Goal: Information Seeking & Learning: Check status

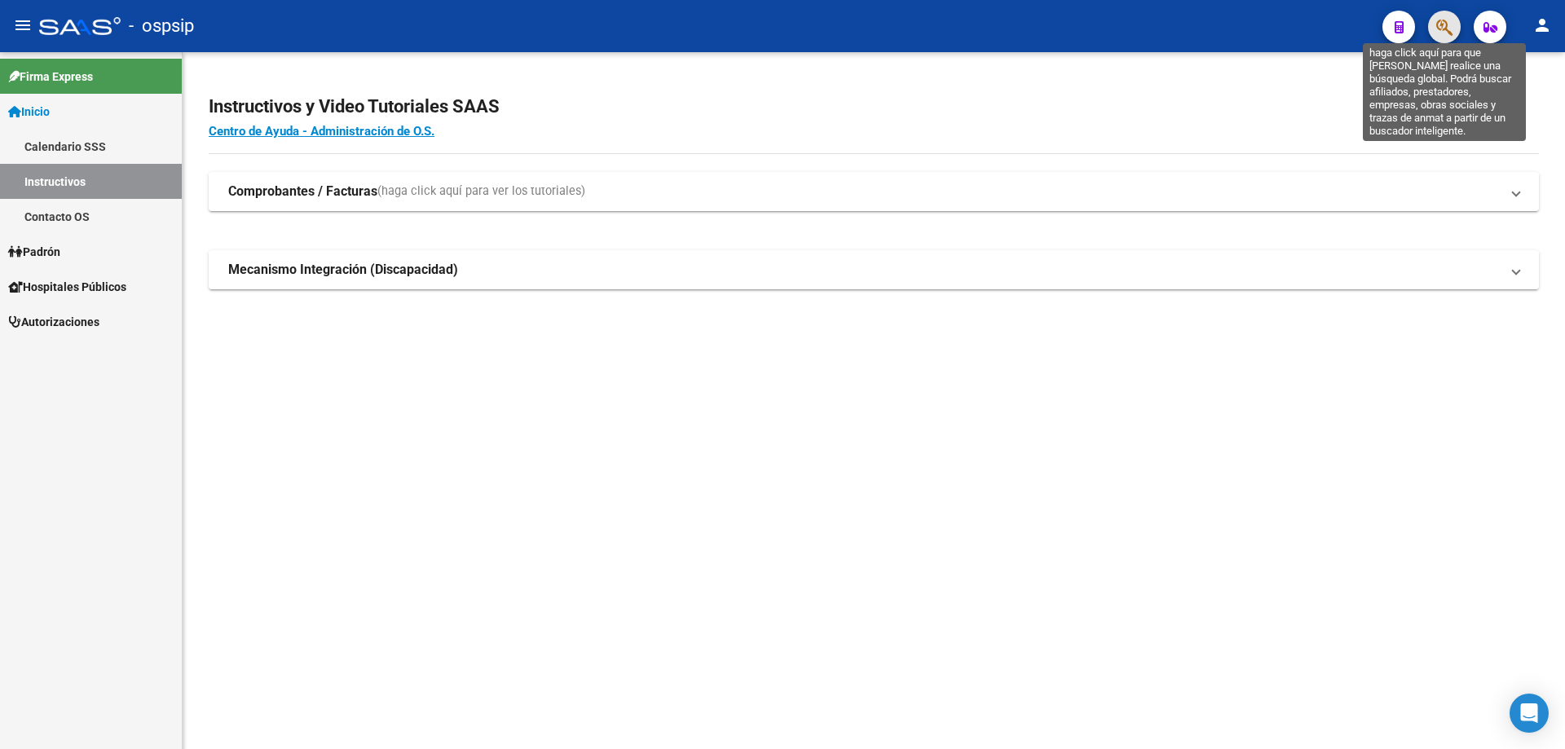
click at [1442, 30] on icon "button" at bounding box center [1444, 27] width 16 height 19
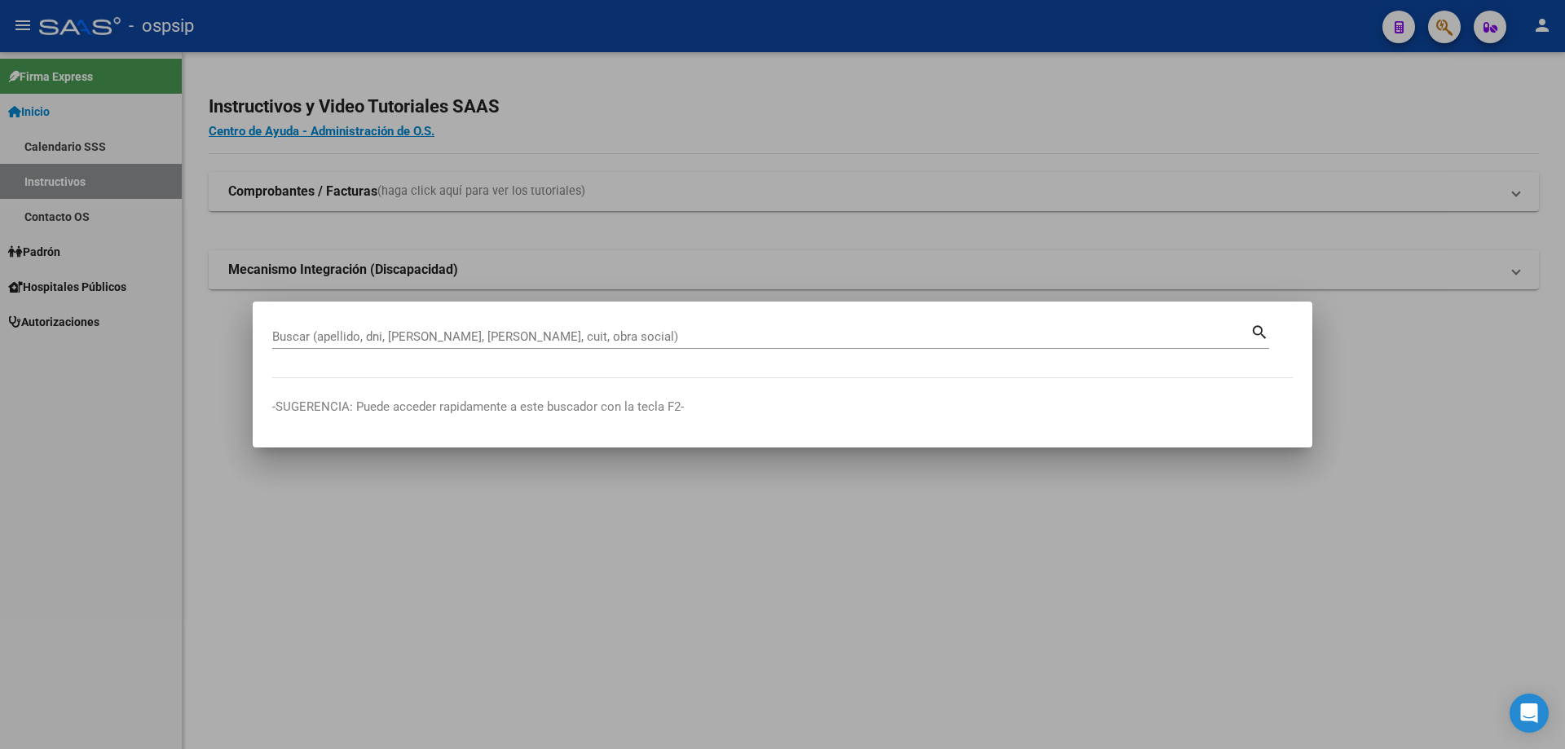
click at [699, 325] on div "Buscar (apellido, dni, [PERSON_NAME], [PERSON_NAME], cuit, obra social)" at bounding box center [761, 336] width 978 height 24
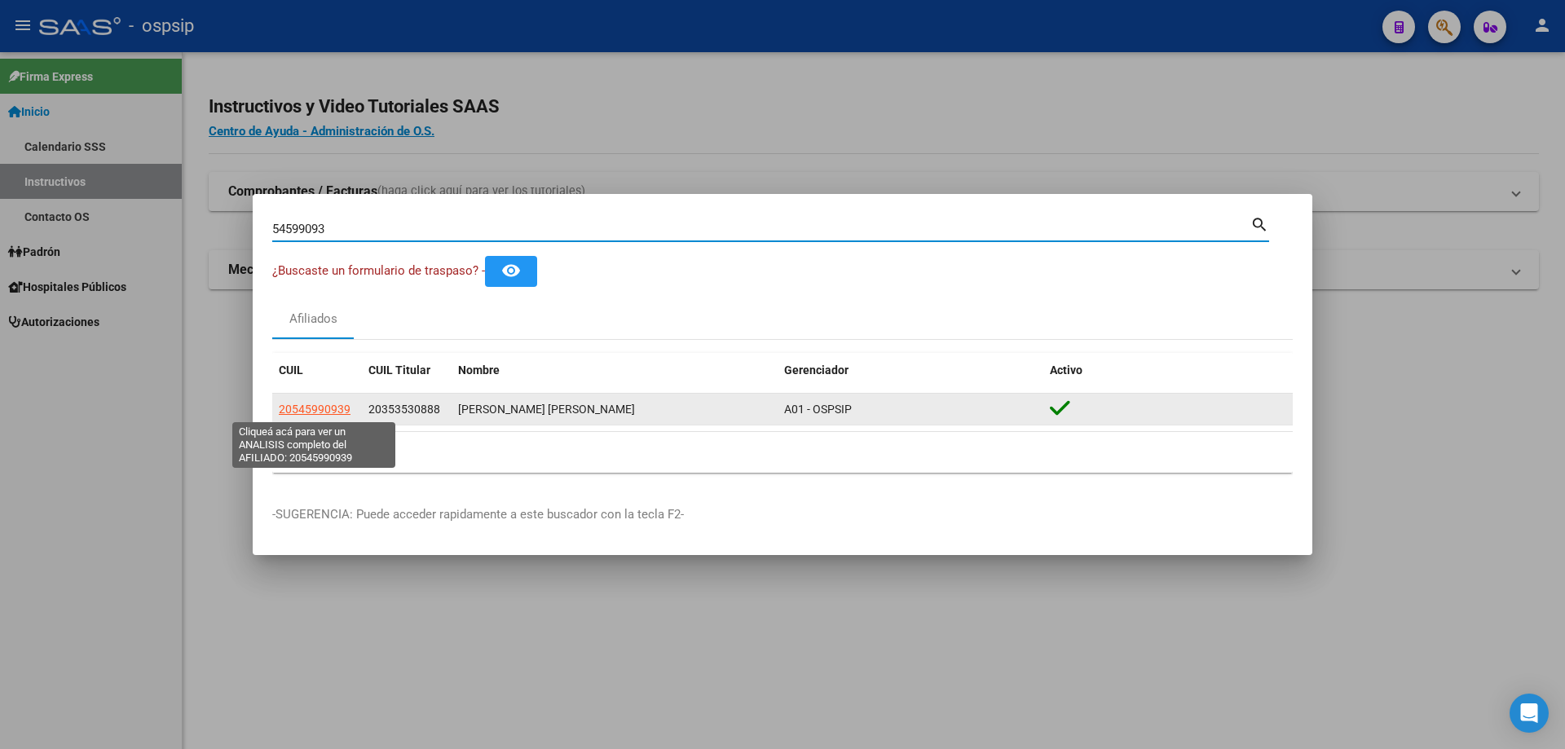
click at [329, 408] on span "20545990939" at bounding box center [315, 409] width 72 height 13
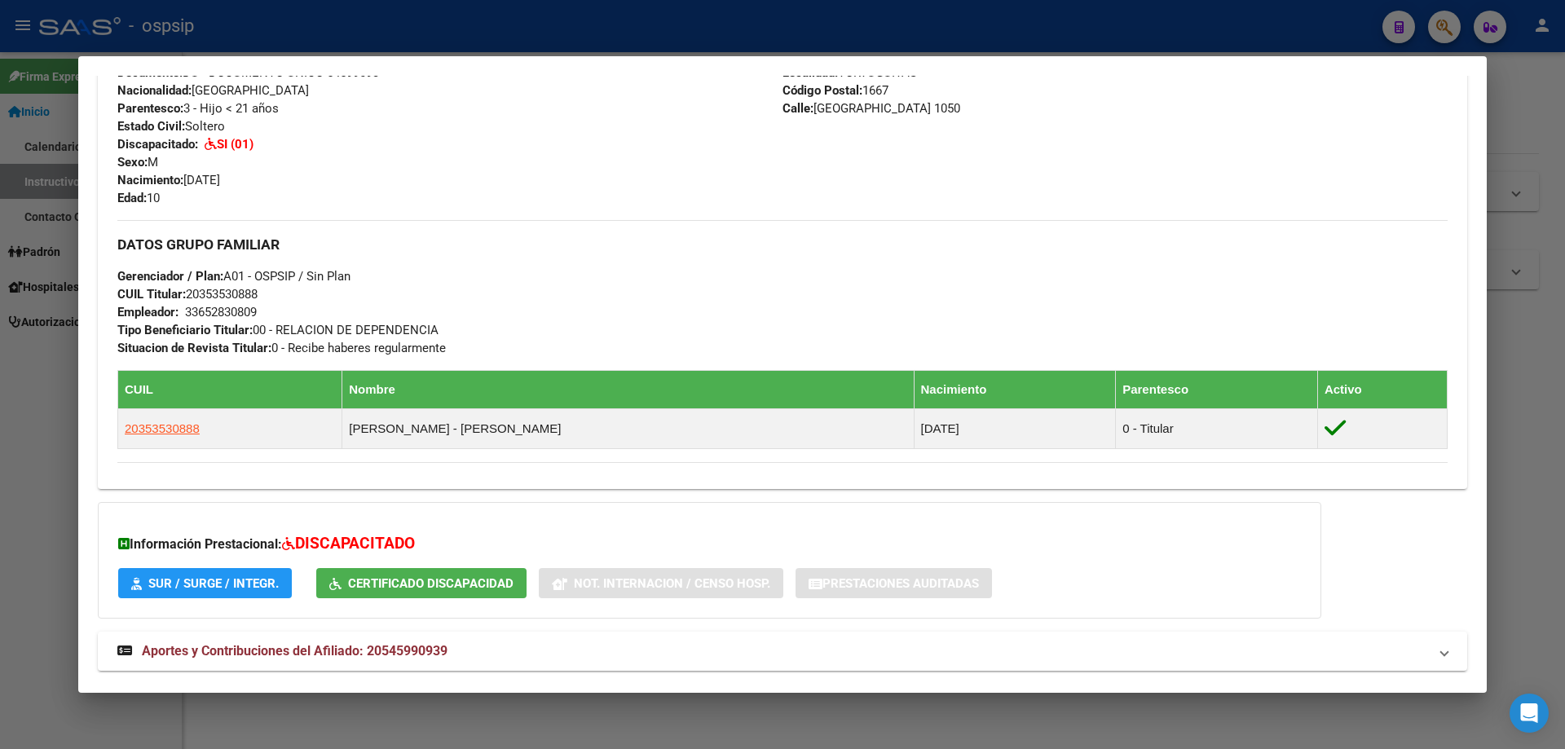
scroll to position [691, 0]
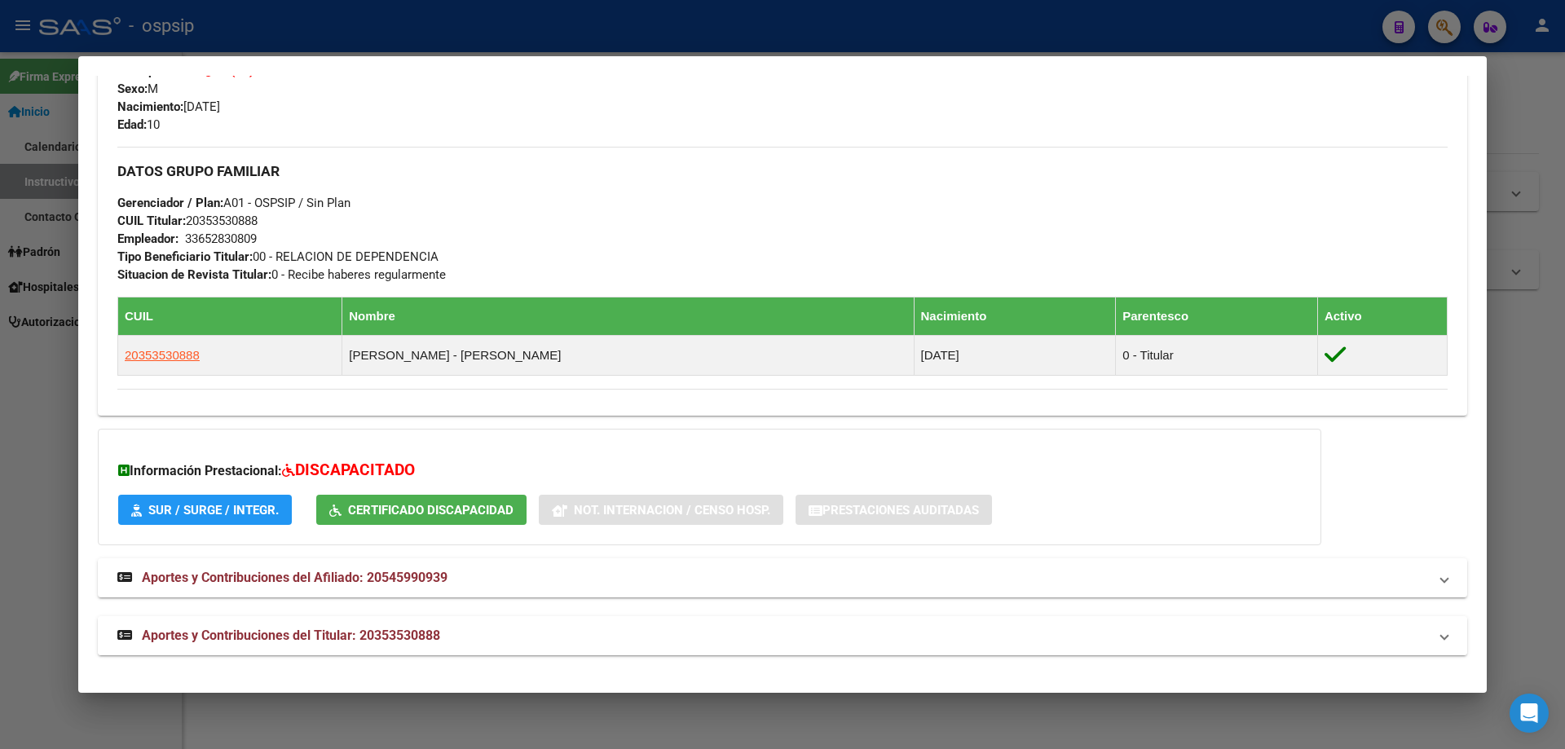
click at [315, 633] on span "Aportes y Contribuciones del Titular: 20353530888" at bounding box center [291, 634] width 298 height 15
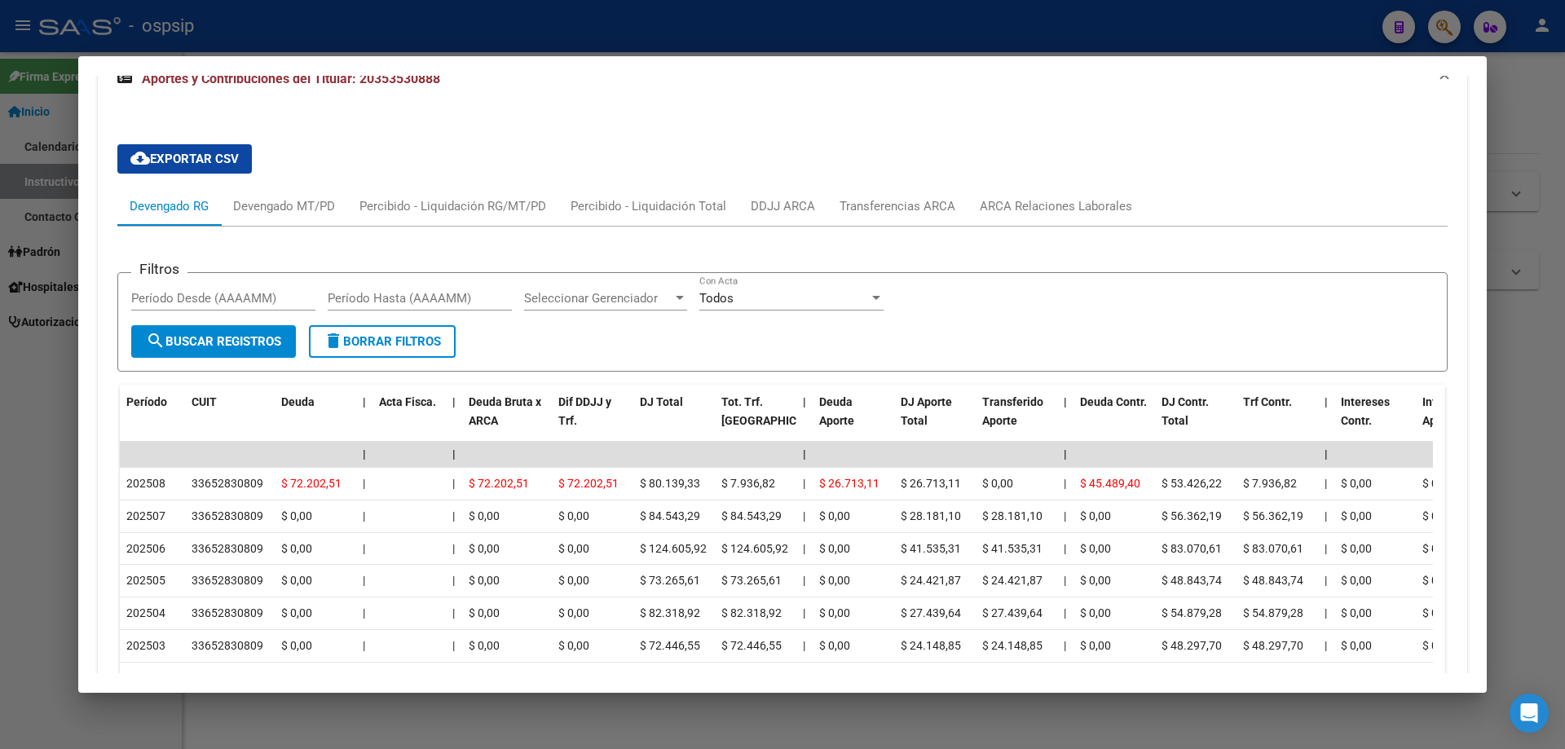
scroll to position [1252, 0]
click at [1535, 387] on div at bounding box center [782, 374] width 1565 height 749
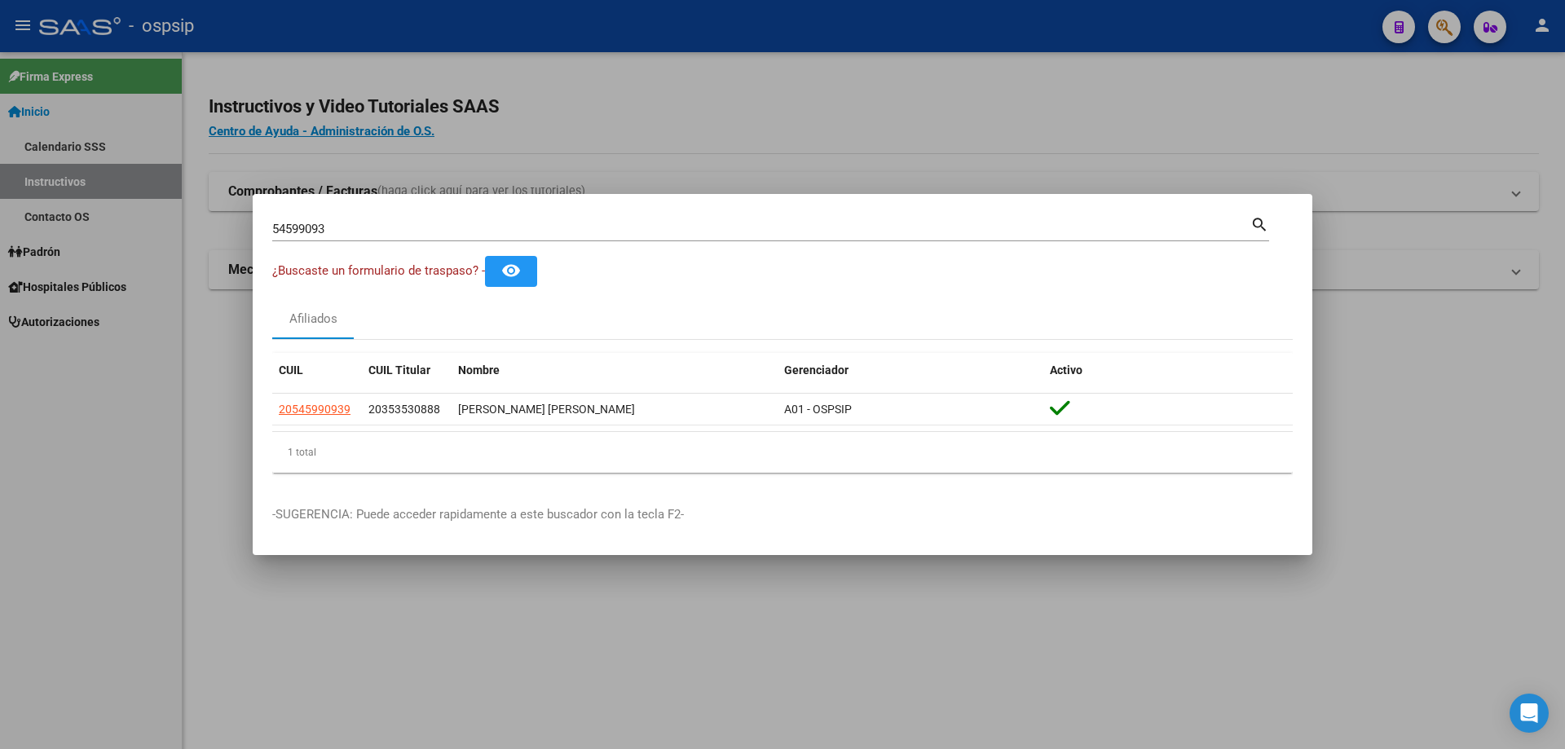
drag, startPoint x: 634, startPoint y: 213, endPoint x: 634, endPoint y: 224, distance: 11.4
click at [634, 224] on div "54599093 Buscar (apellido, dni, [PERSON_NAME], [PERSON_NAME], cuit, obra social…" at bounding box center [770, 228] width 997 height 28
type input "5"
type input "35638923"
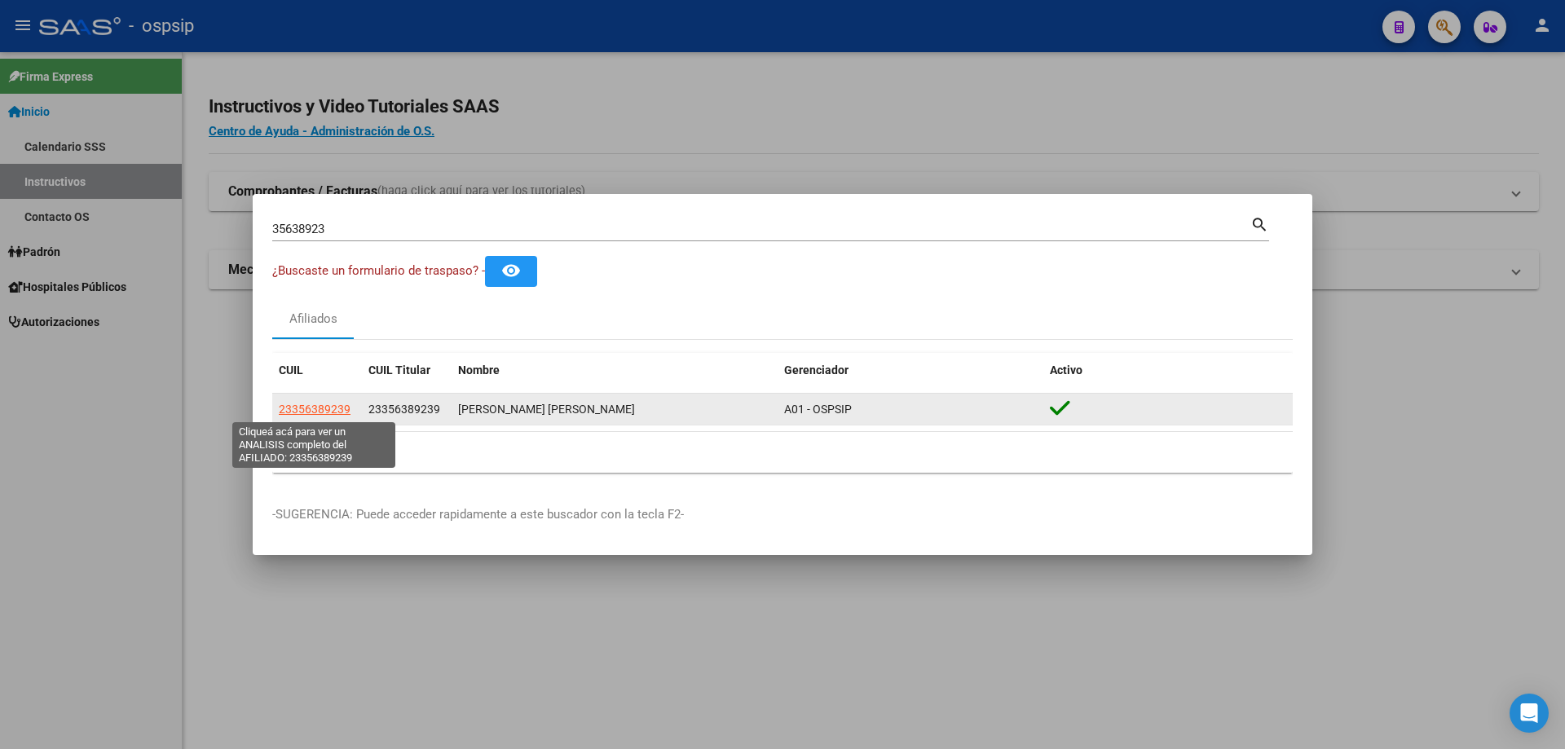
click at [322, 407] on span "23356389239" at bounding box center [315, 409] width 72 height 13
type textarea "23356389239"
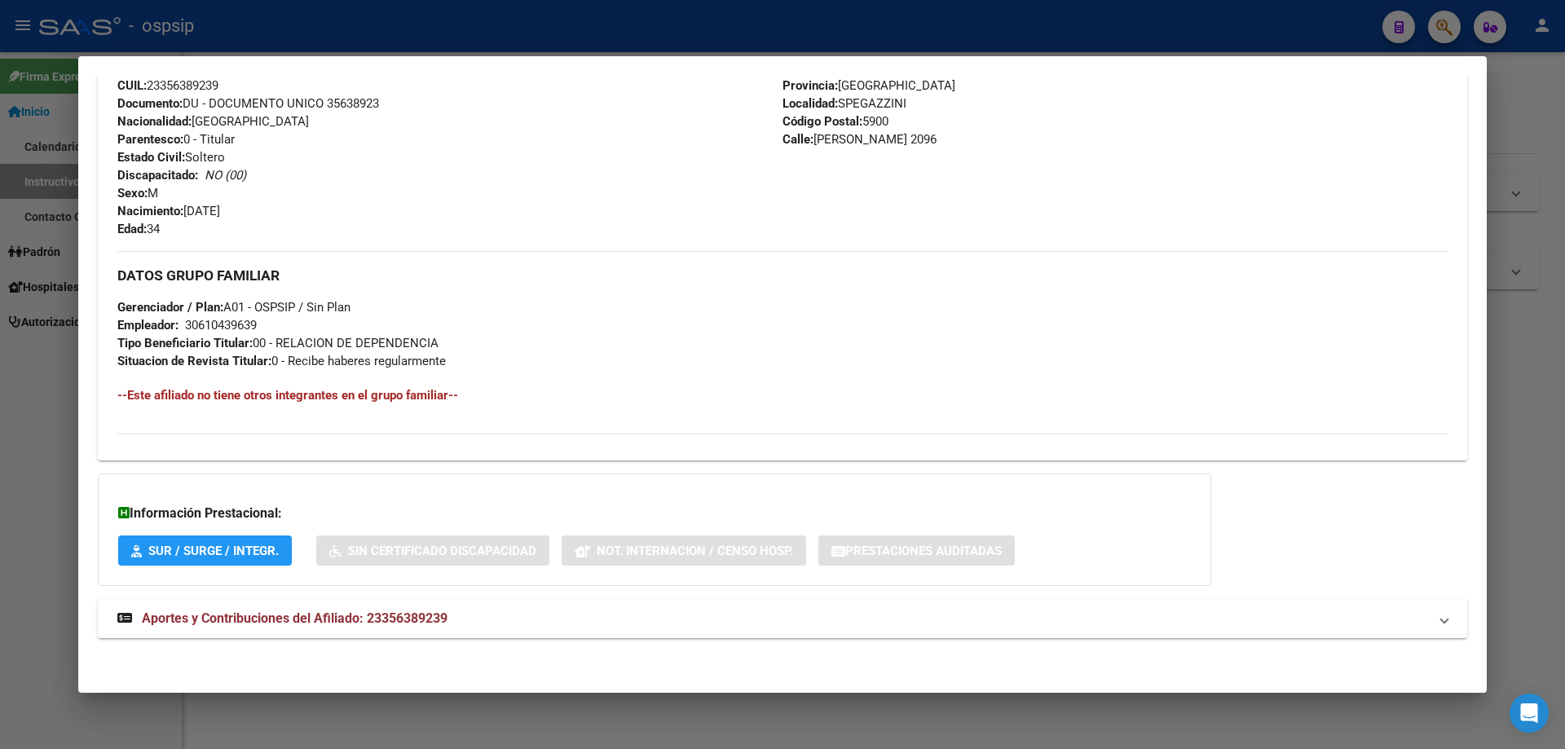
scroll to position [575, 0]
click at [267, 617] on span "Aportes y Contribuciones del Afiliado: 23356389239" at bounding box center [295, 616] width 306 height 15
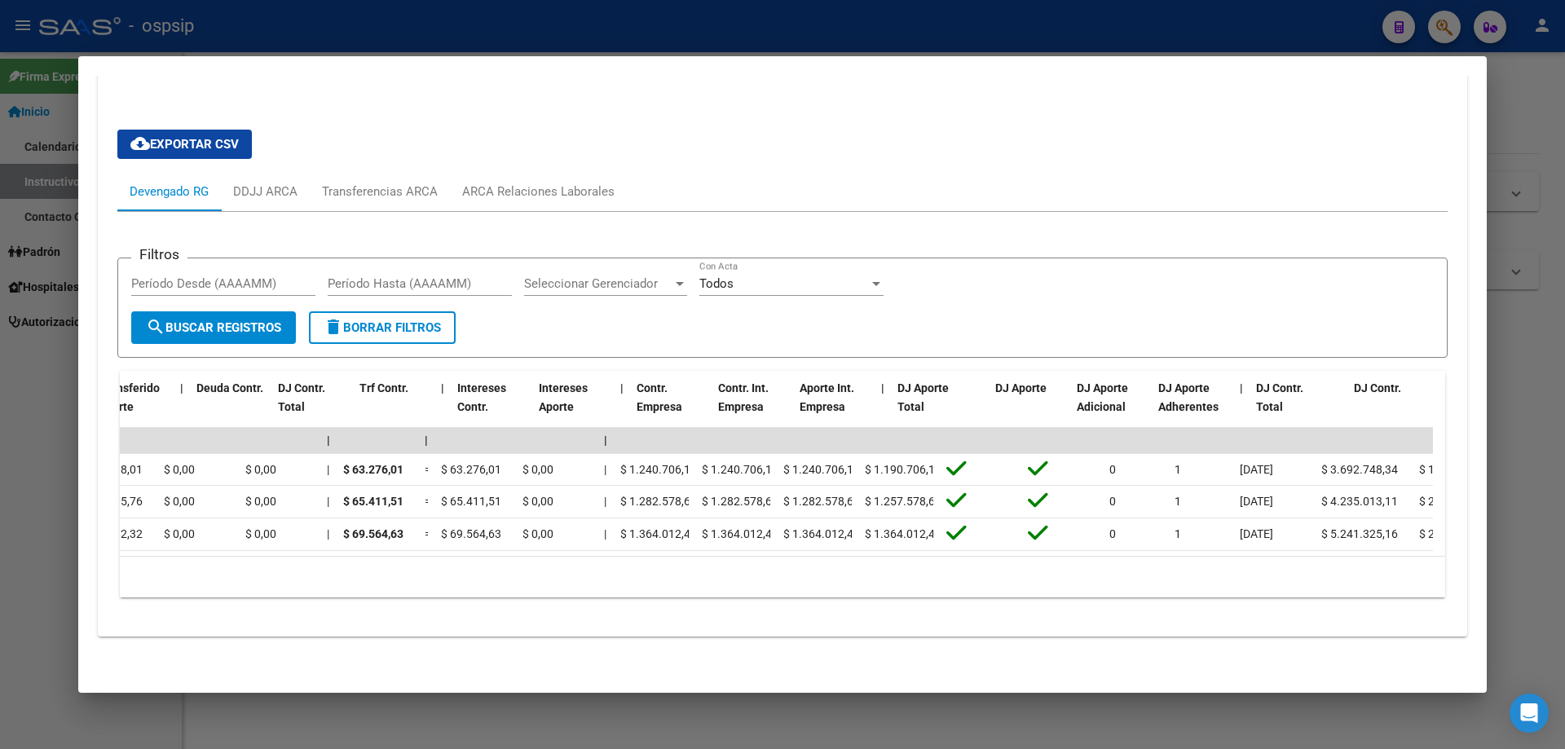
scroll to position [0, 0]
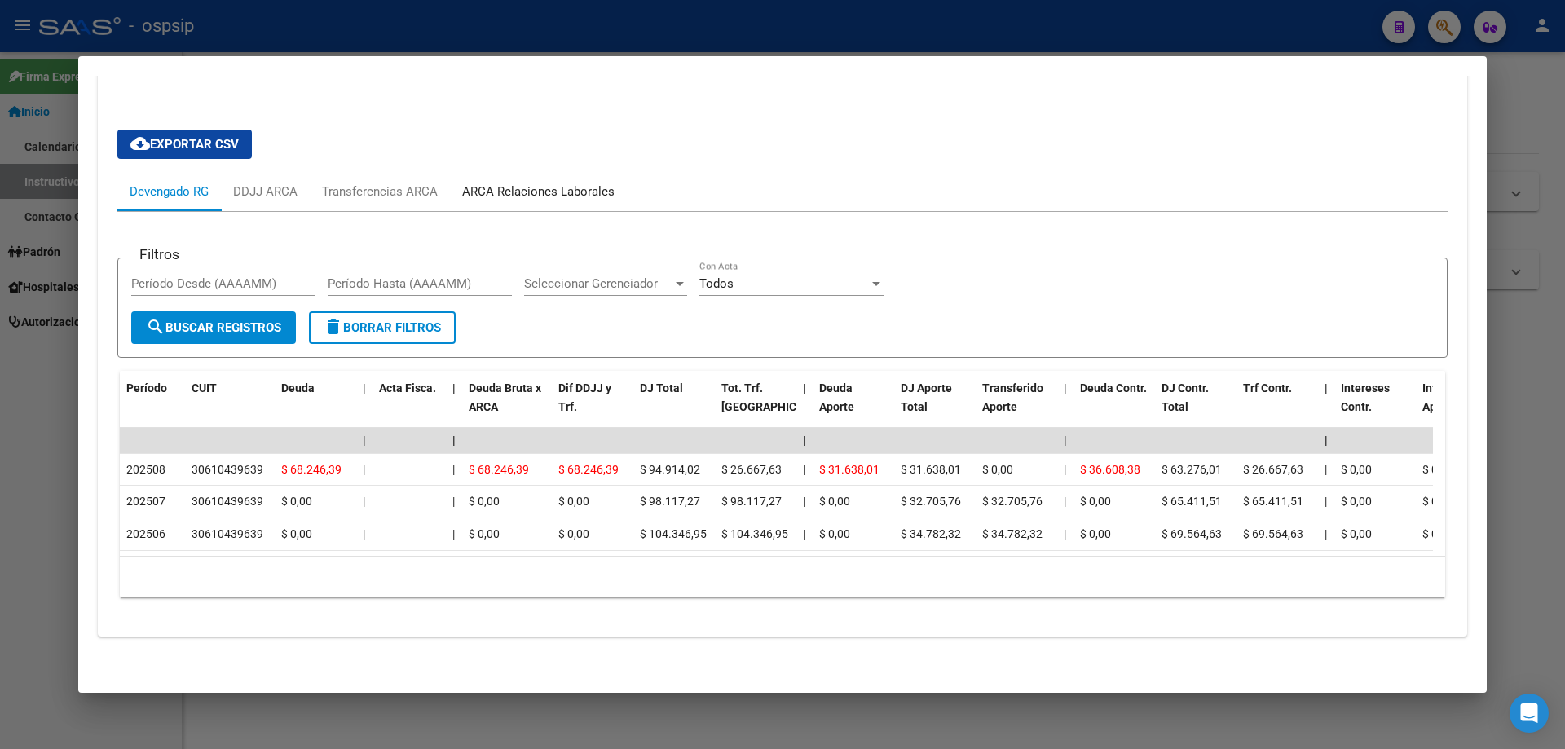
click at [573, 183] on div "ARCA Relaciones Laborales" at bounding box center [538, 192] width 152 height 18
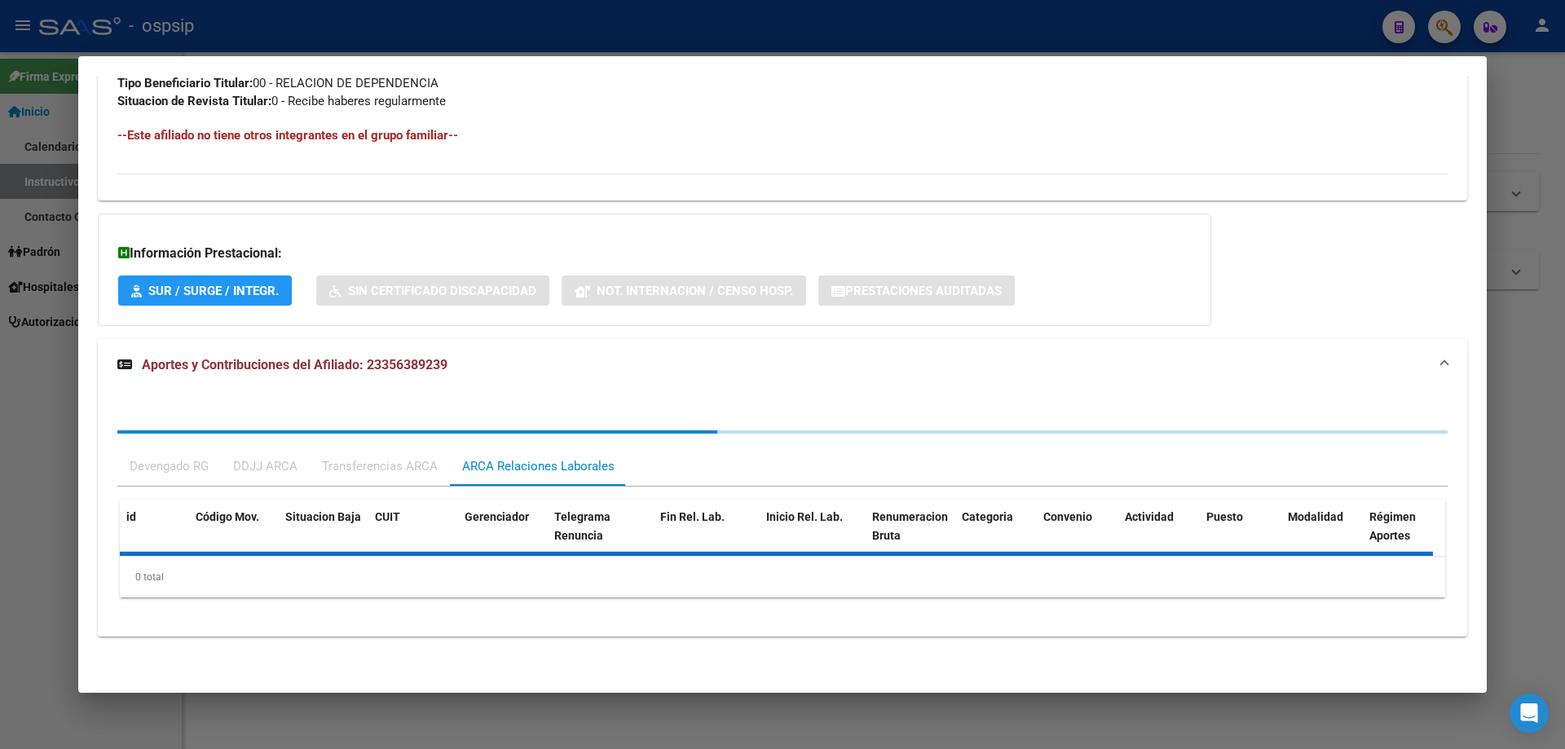
scroll to position [913, 0]
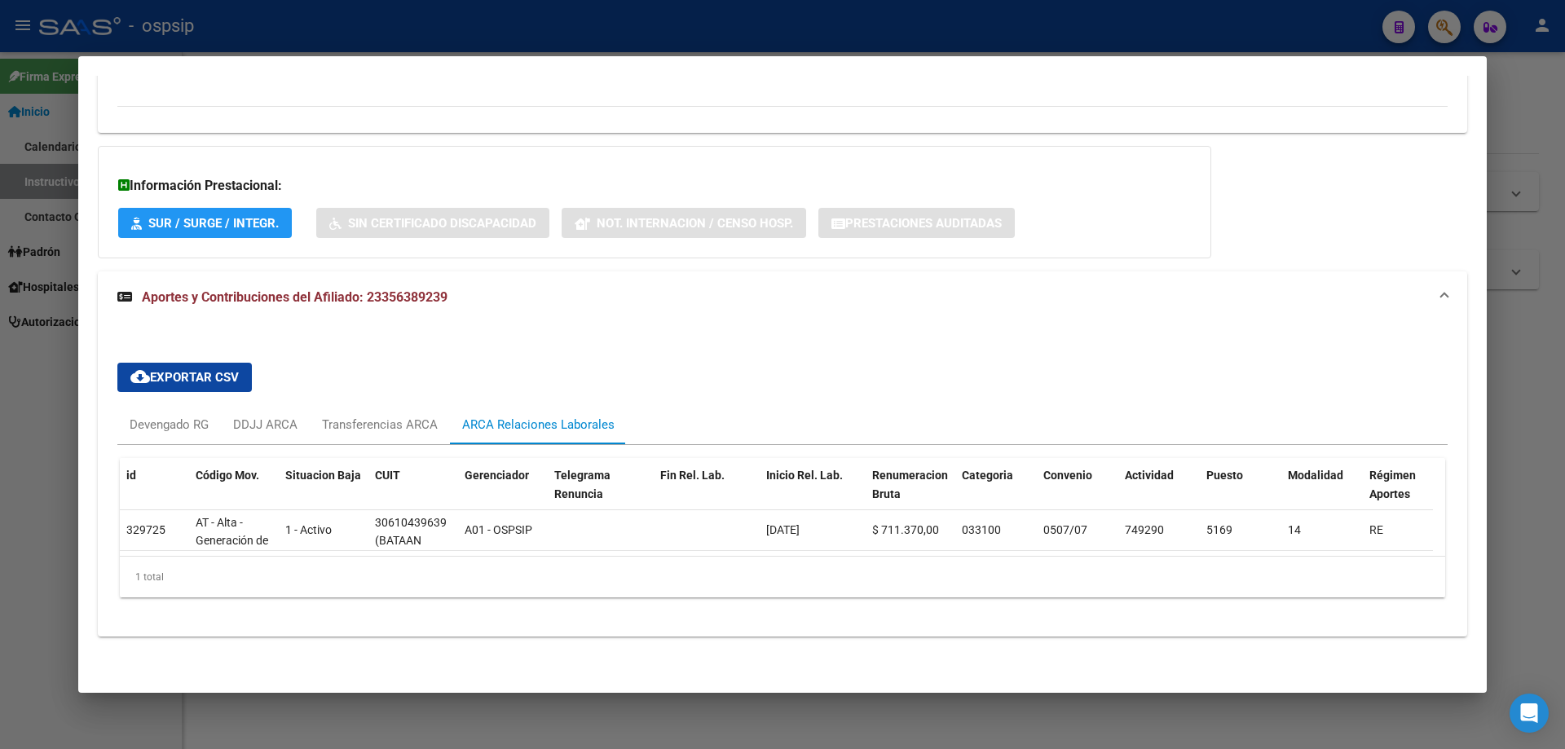
click at [1548, 390] on div at bounding box center [782, 374] width 1565 height 749
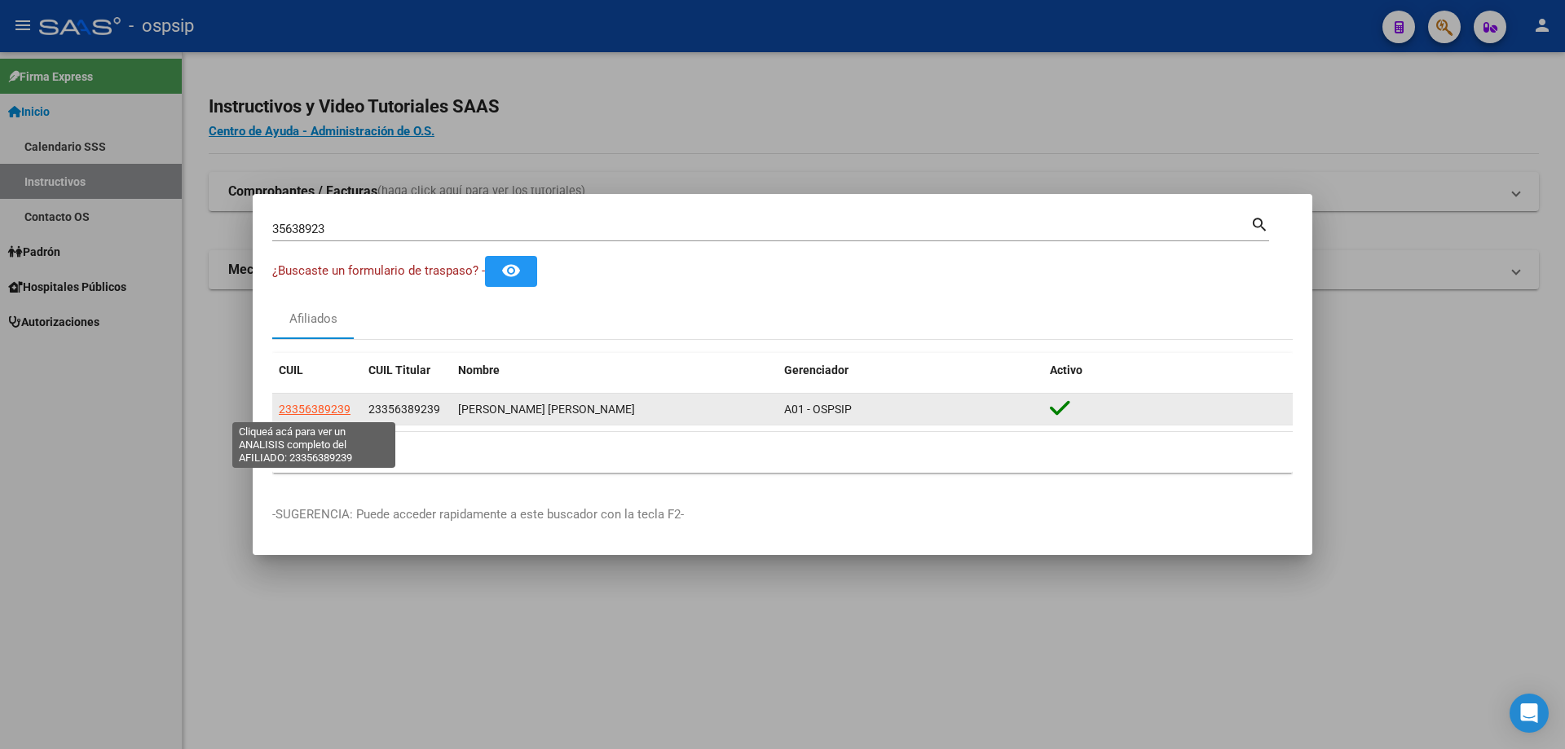
click at [317, 410] on span "23356389239" at bounding box center [315, 409] width 72 height 13
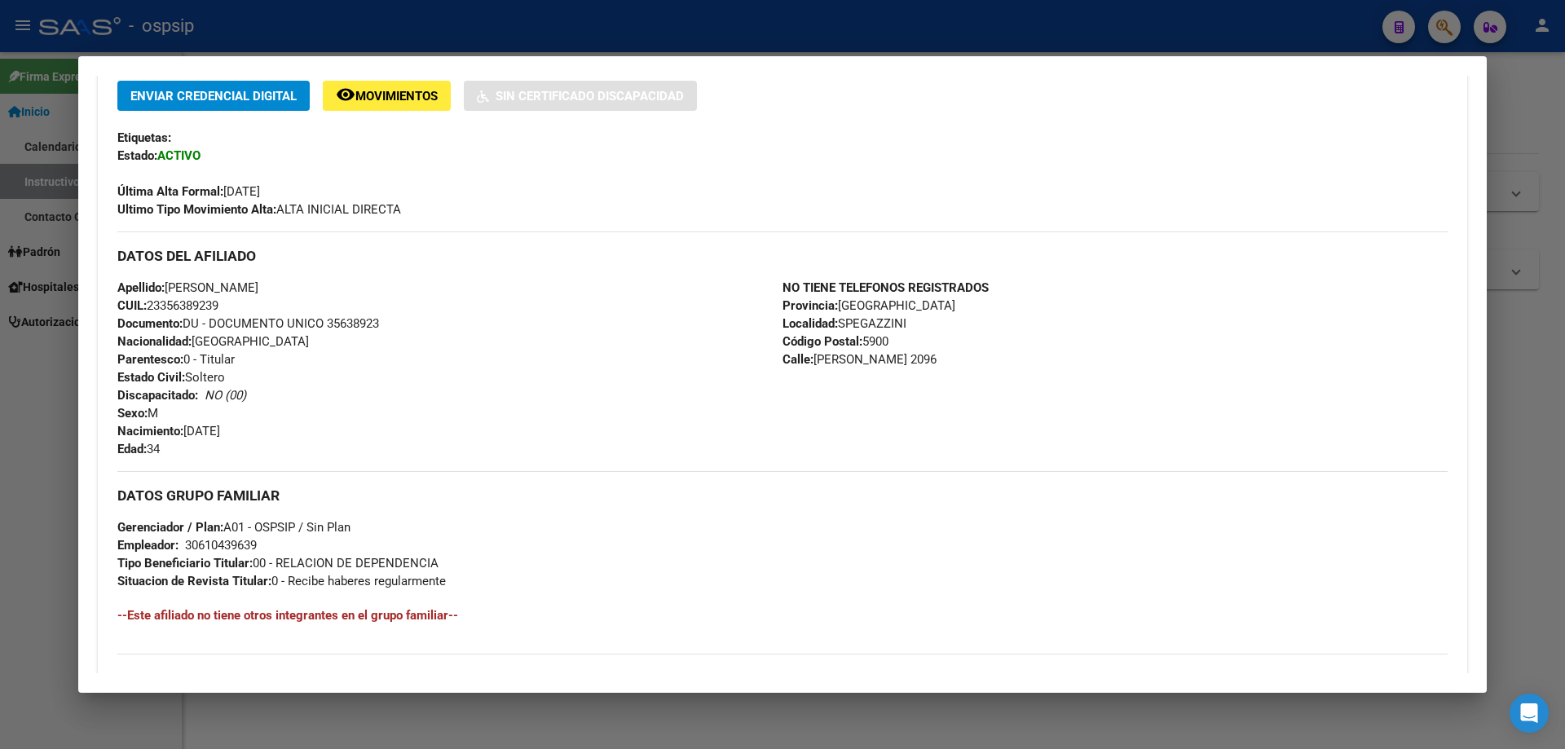
scroll to position [331, 0]
